Goal: Entertainment & Leisure: Consume media (video, audio)

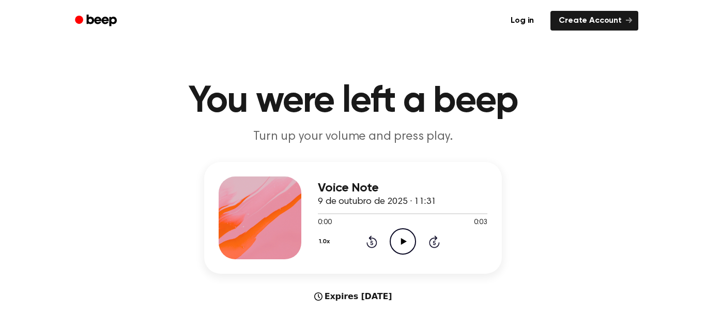
click at [405, 234] on icon "Play Audio" at bounding box center [403, 241] width 26 height 26
click at [409, 239] on icon "Play Audio" at bounding box center [403, 241] width 26 height 26
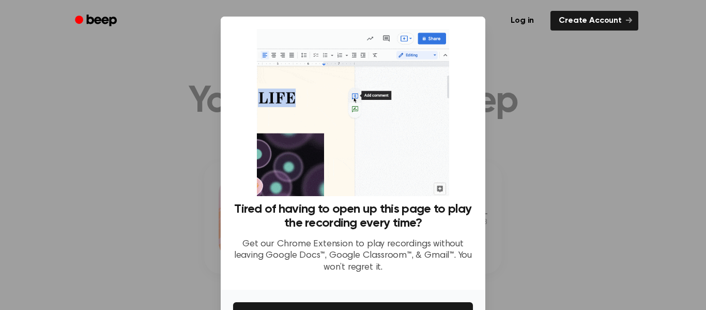
click at [642, 112] on div at bounding box center [353, 155] width 706 height 310
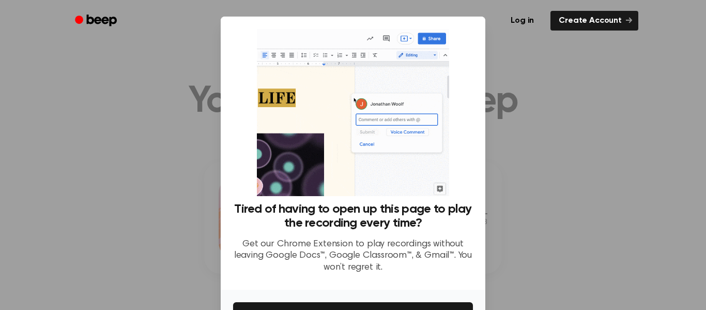
click at [544, 75] on div at bounding box center [353, 155] width 706 height 310
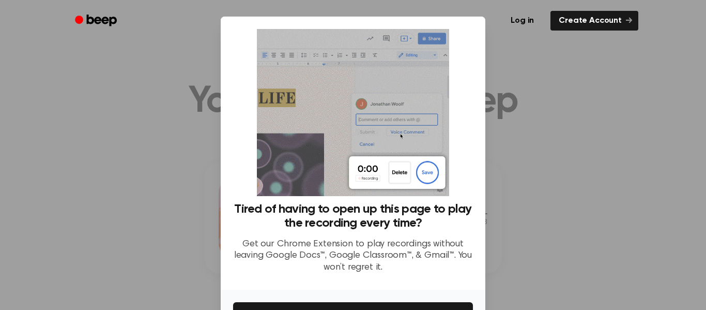
click at [544, 75] on div at bounding box center [353, 155] width 706 height 310
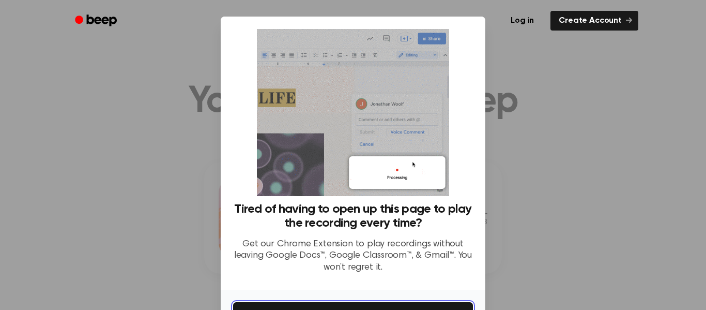
click at [447, 306] on button "Get It Now" at bounding box center [353, 313] width 240 height 23
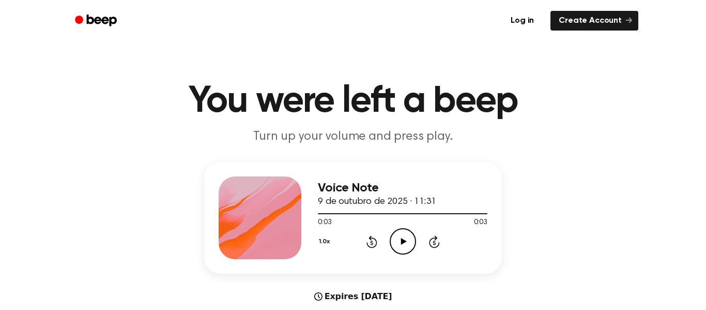
click at [400, 242] on icon "Play Audio" at bounding box center [403, 241] width 26 height 26
click at [401, 236] on icon "Play Audio" at bounding box center [403, 241] width 26 height 26
click at [401, 236] on icon "Pause Audio" at bounding box center [403, 241] width 26 height 26
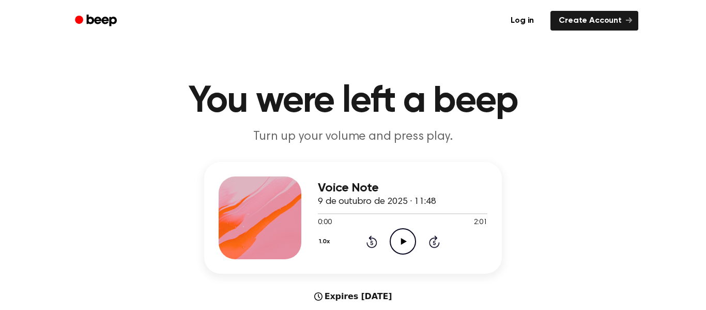
click at [398, 237] on icon "Play Audio" at bounding box center [403, 241] width 26 height 26
click at [388, 211] on span at bounding box center [386, 213] width 8 height 8
click at [385, 213] on span at bounding box center [387, 213] width 8 height 8
drag, startPoint x: 383, startPoint y: 214, endPoint x: 342, endPoint y: 217, distance: 40.9
click at [342, 217] on div at bounding box center [403, 213] width 170 height 8
